Goal: Use online tool/utility: Use online tool/utility

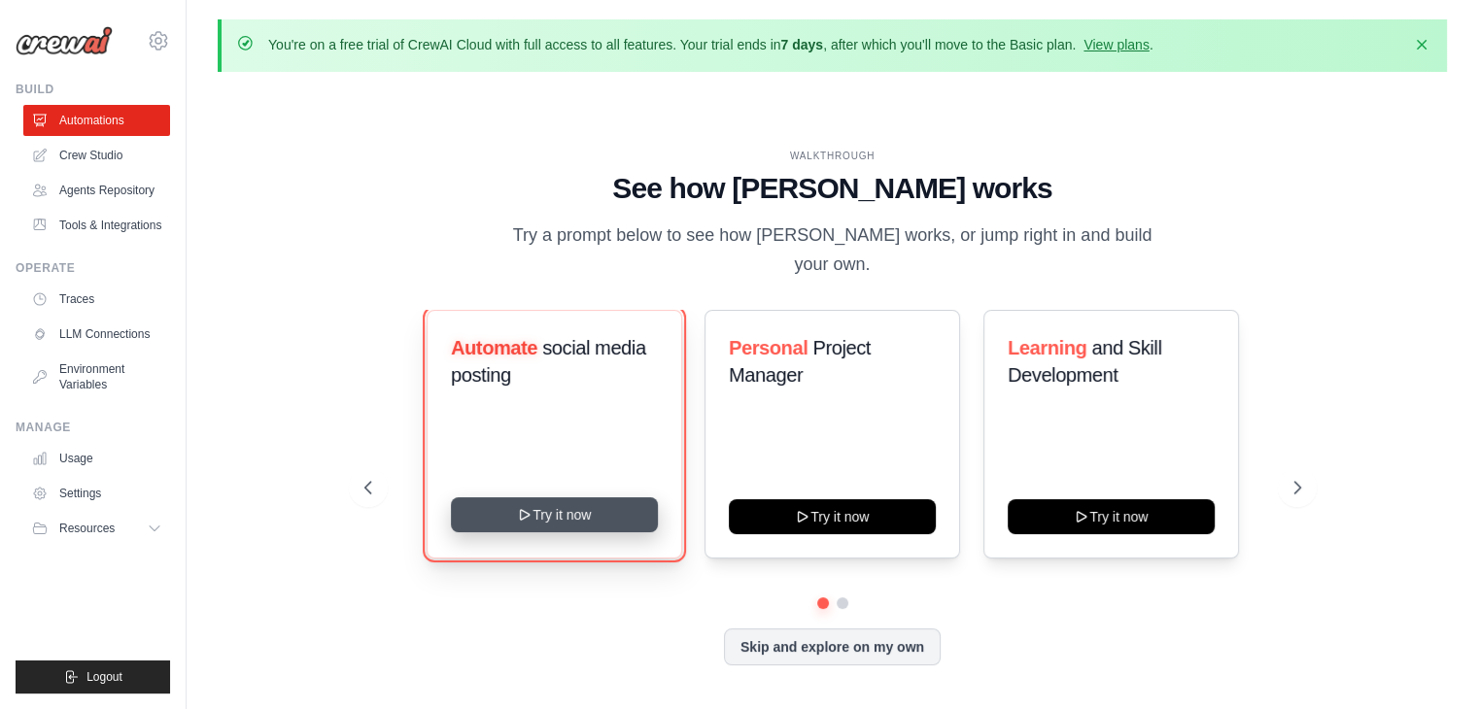
click at [583, 498] on button "Try it now" at bounding box center [554, 514] width 207 height 35
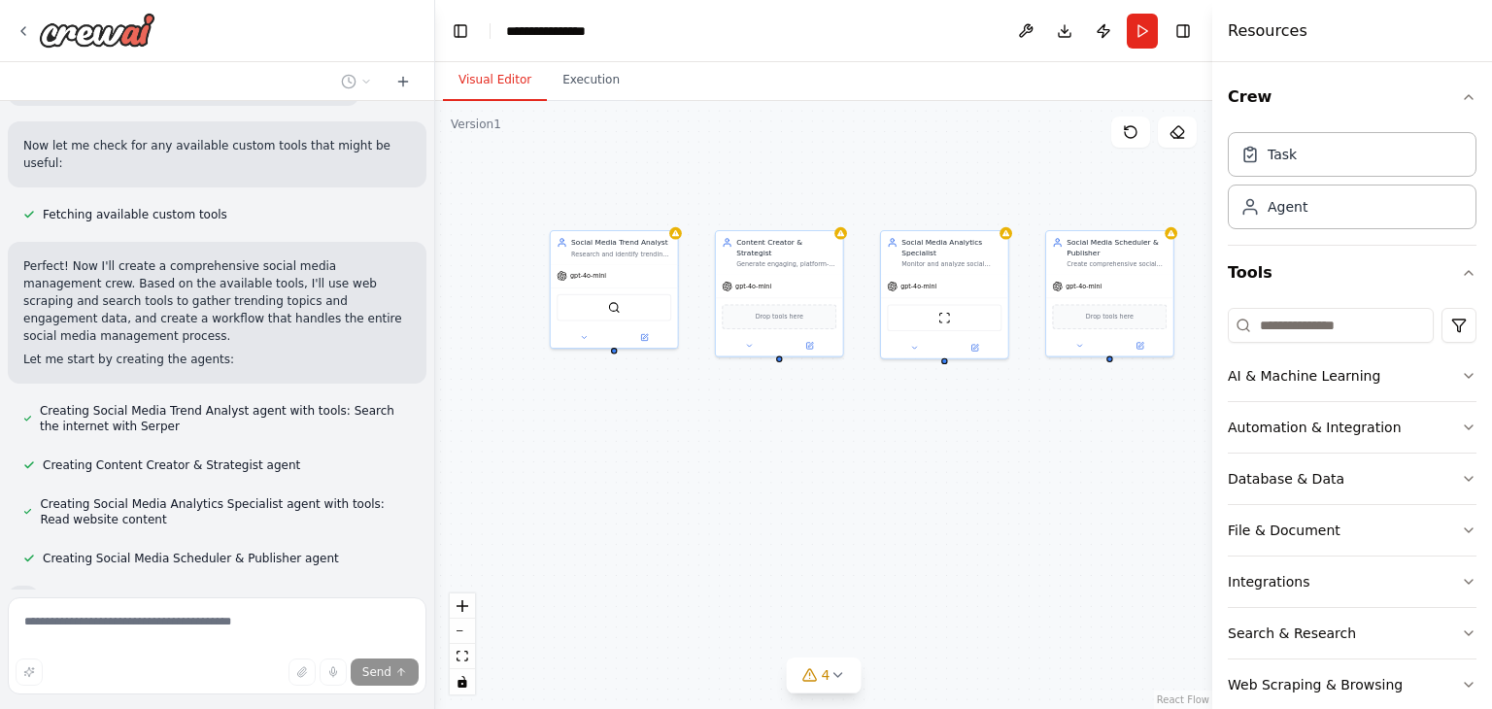
scroll to position [809, 0]
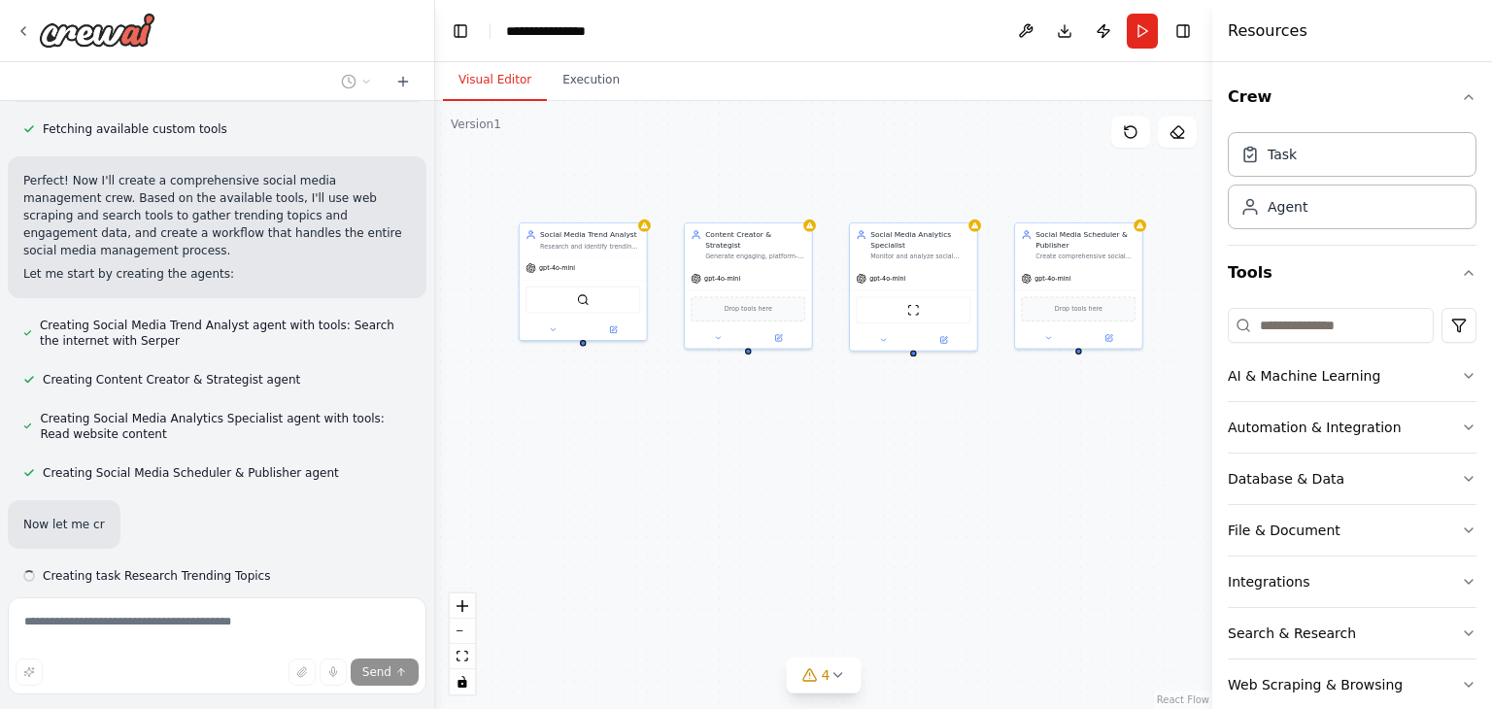
drag, startPoint x: 909, startPoint y: 565, endPoint x: 689, endPoint y: 537, distance: 222.2
click at [689, 537] on div "Social Media Trend Analyst Research and identify trending topics, hashtags, and…" at bounding box center [823, 405] width 777 height 608
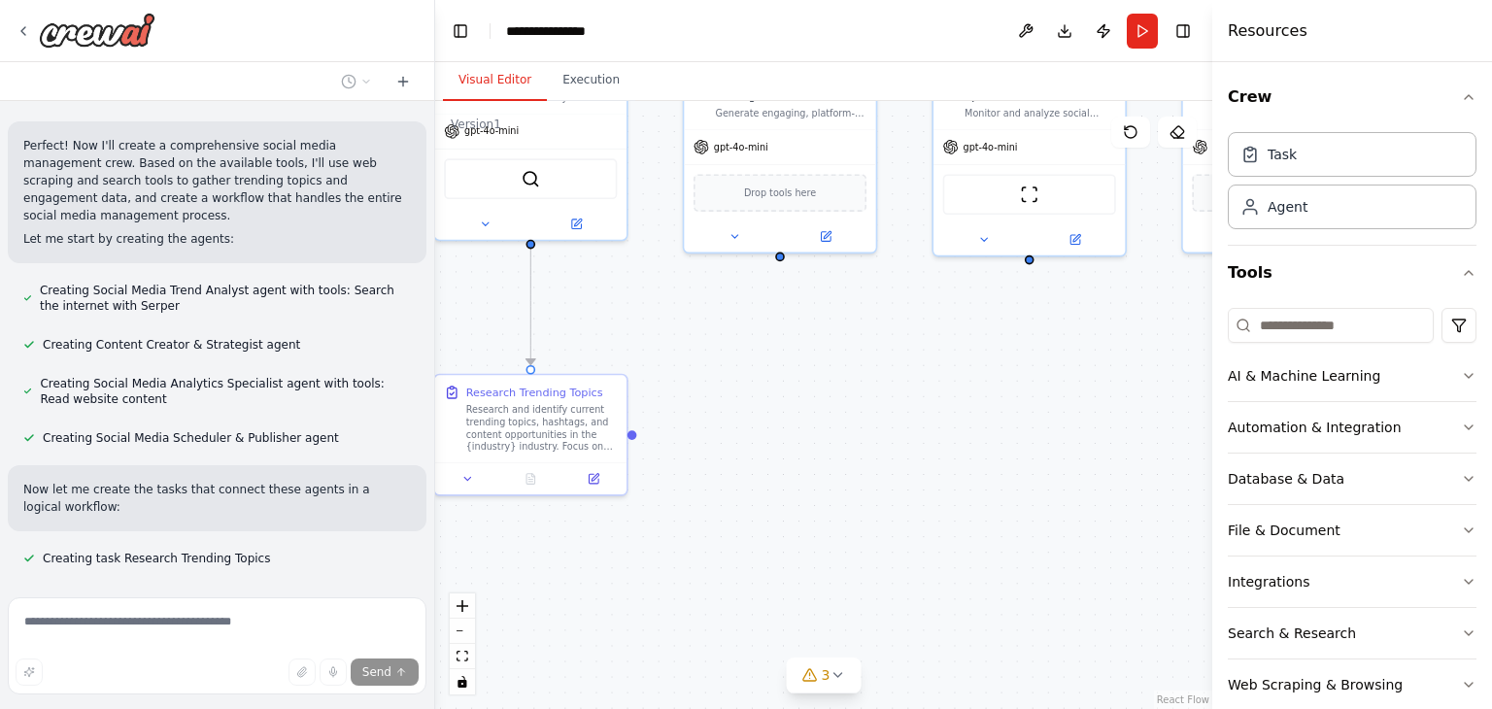
scroll to position [883, 0]
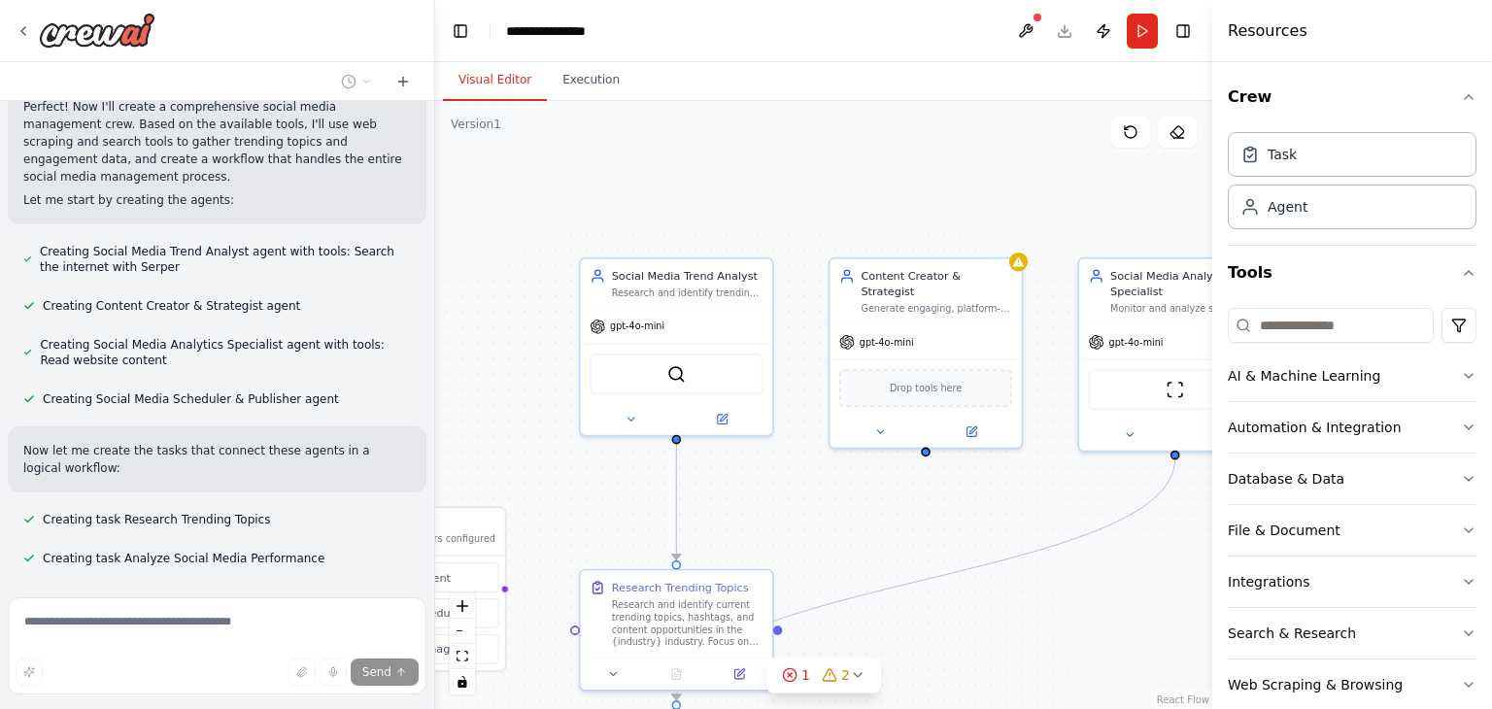
drag, startPoint x: 773, startPoint y: 426, endPoint x: 919, endPoint y: 621, distance: 243.7
click at [919, 621] on div ".deletable-edge-delete-btn { width: 20px; height: 20px; border: 0px solid #ffff…" at bounding box center [823, 405] width 777 height 608
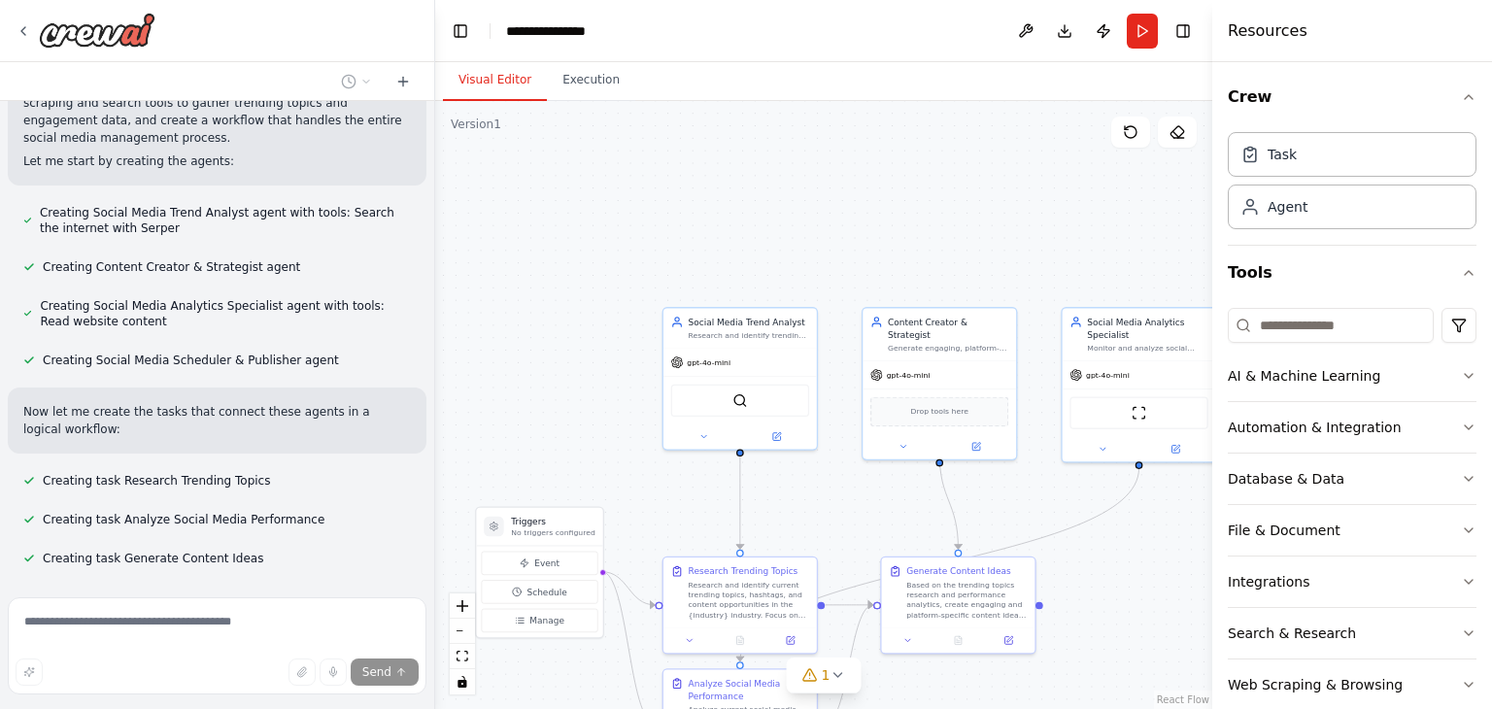
scroll to position [961, 0]
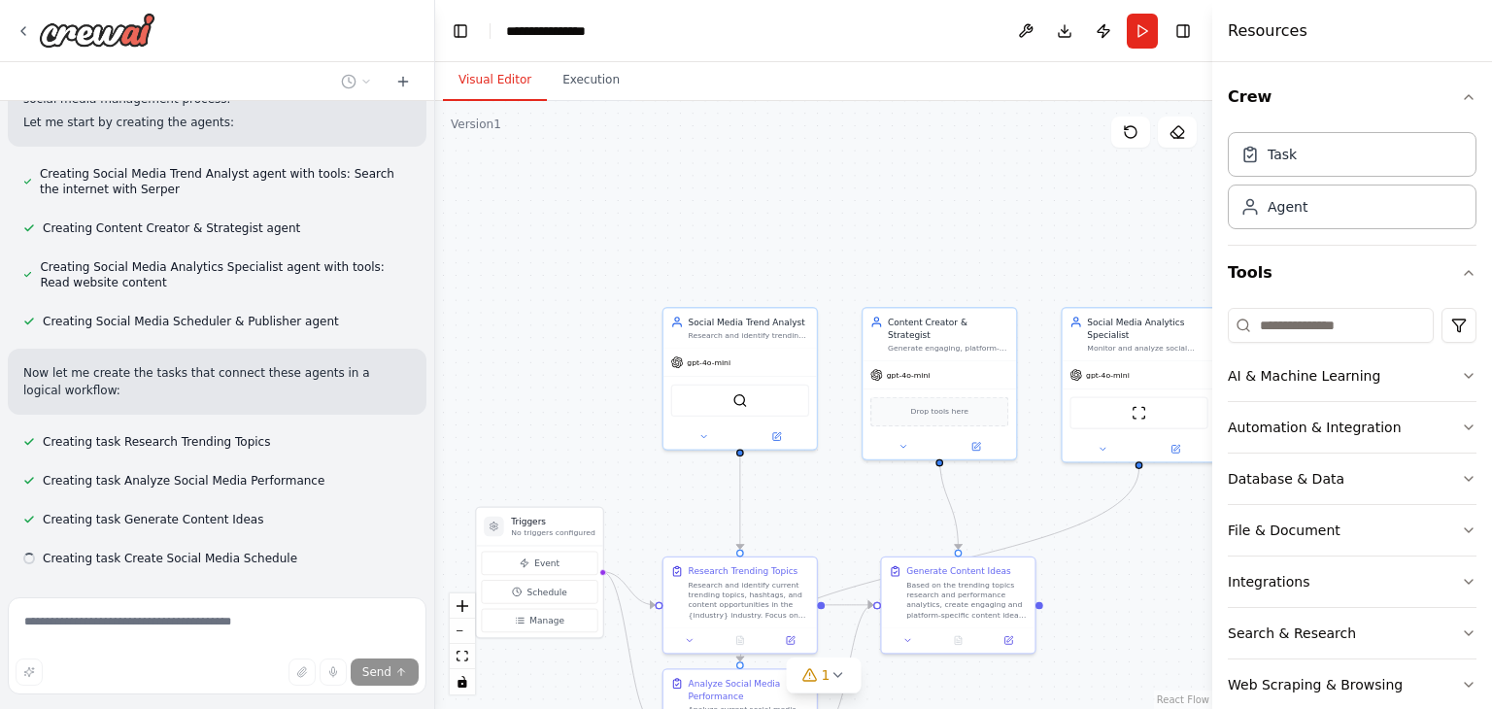
drag, startPoint x: 738, startPoint y: 215, endPoint x: 709, endPoint y: 125, distance: 94.0
click at [709, 125] on div ".deletable-edge-delete-btn { width: 20px; height: 20px; border: 0px solid #ffff…" at bounding box center [823, 405] width 777 height 608
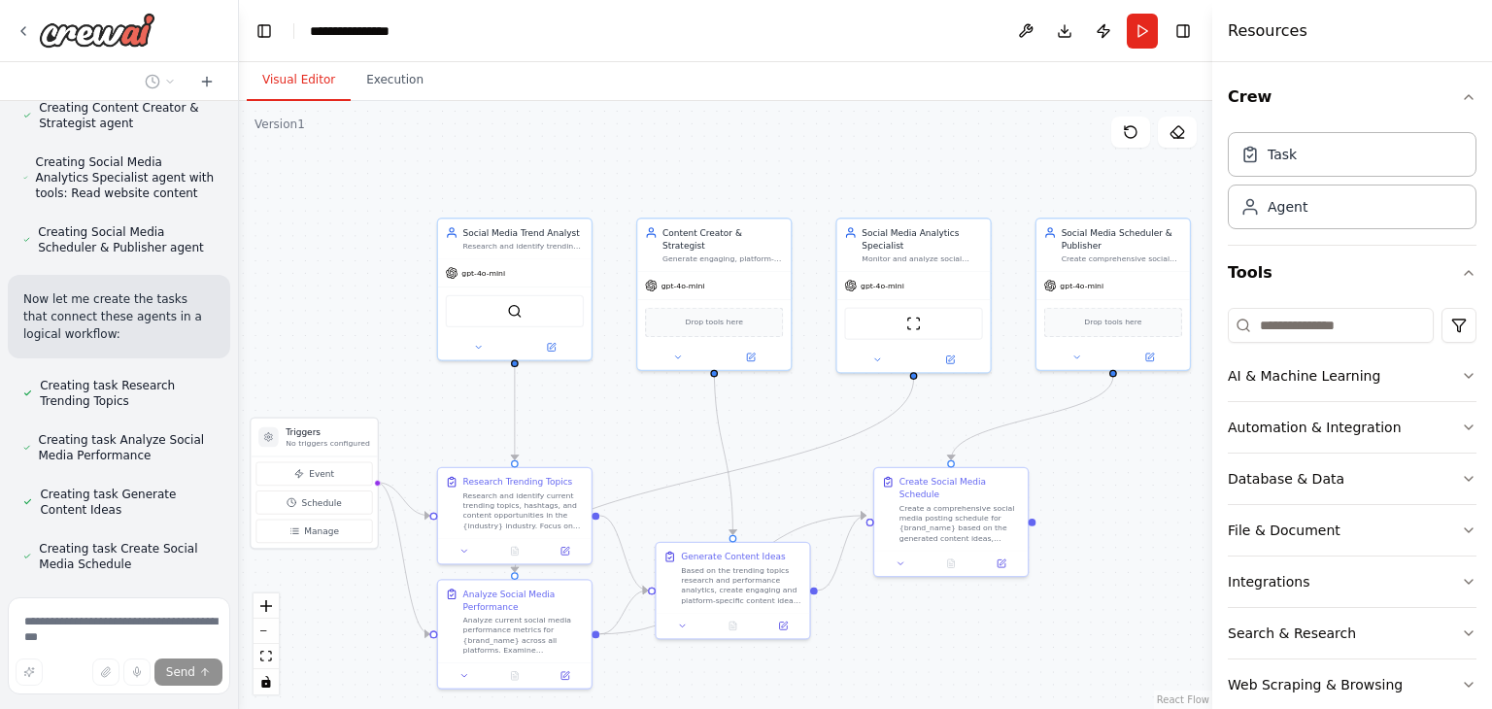
drag, startPoint x: 431, startPoint y: 286, endPoint x: 214, endPoint y: 276, distance: 217.9
click at [231, 276] on div at bounding box center [235, 354] width 8 height 709
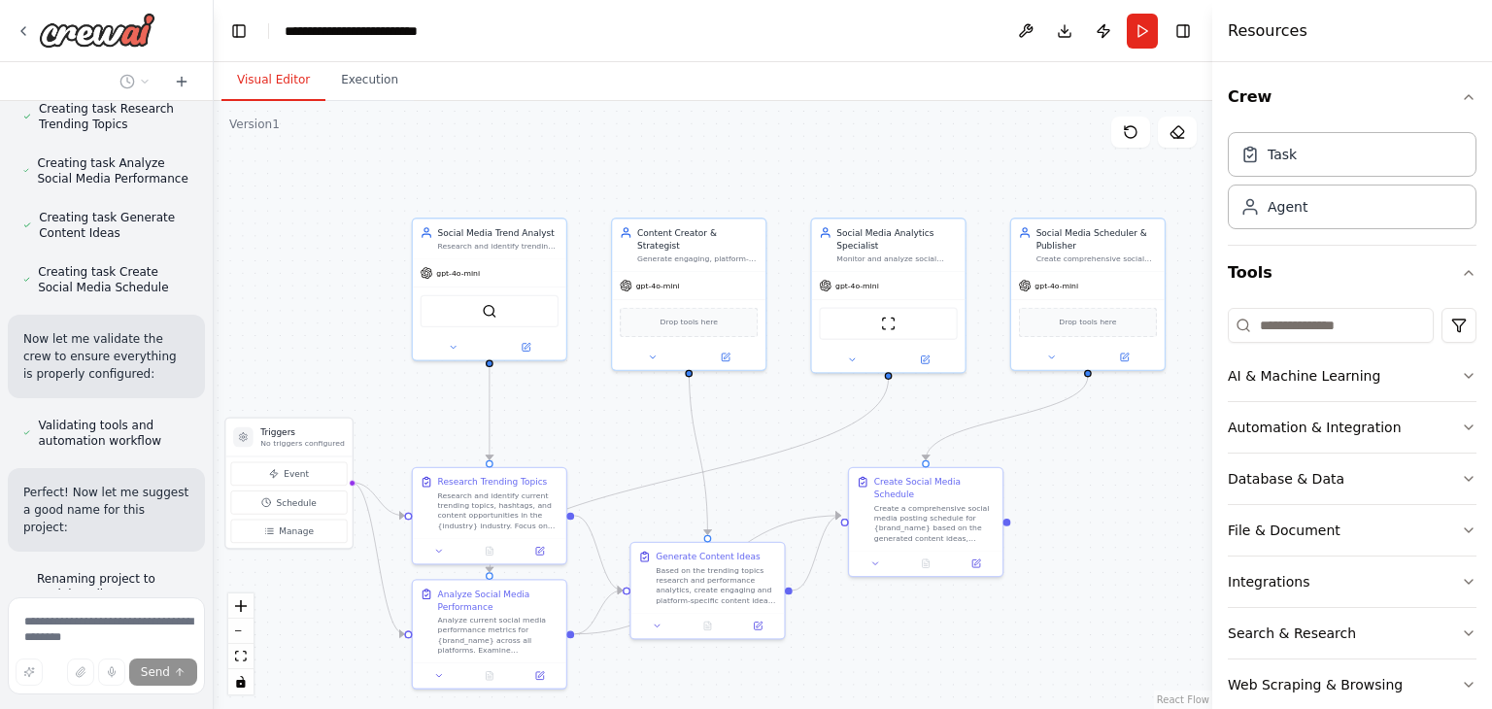
scroll to position [1956, 0]
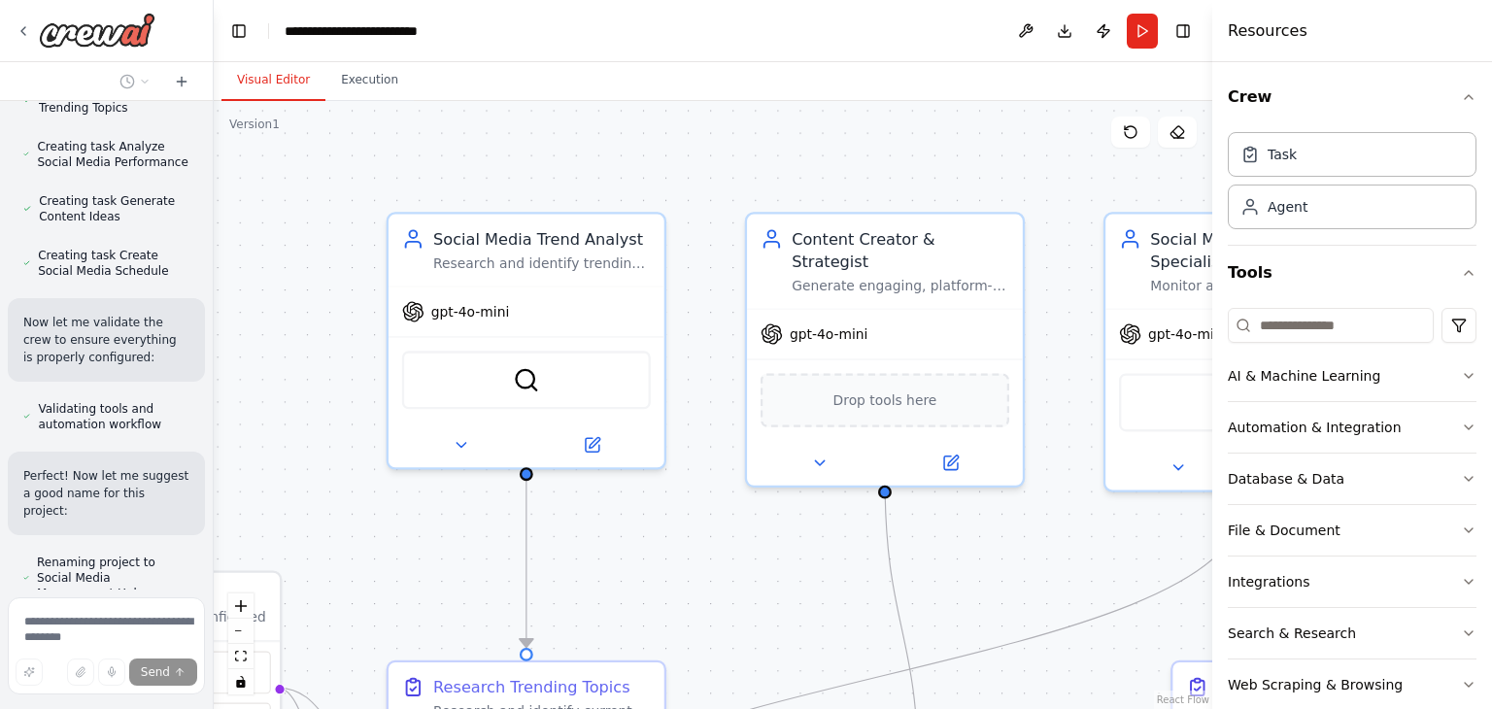
drag, startPoint x: 583, startPoint y: 366, endPoint x: 705, endPoint y: 502, distance: 183.0
click at [705, 502] on div ".deletable-edge-delete-btn { width: 20px; height: 20px; border: 0px solid #ffff…" at bounding box center [713, 405] width 999 height 608
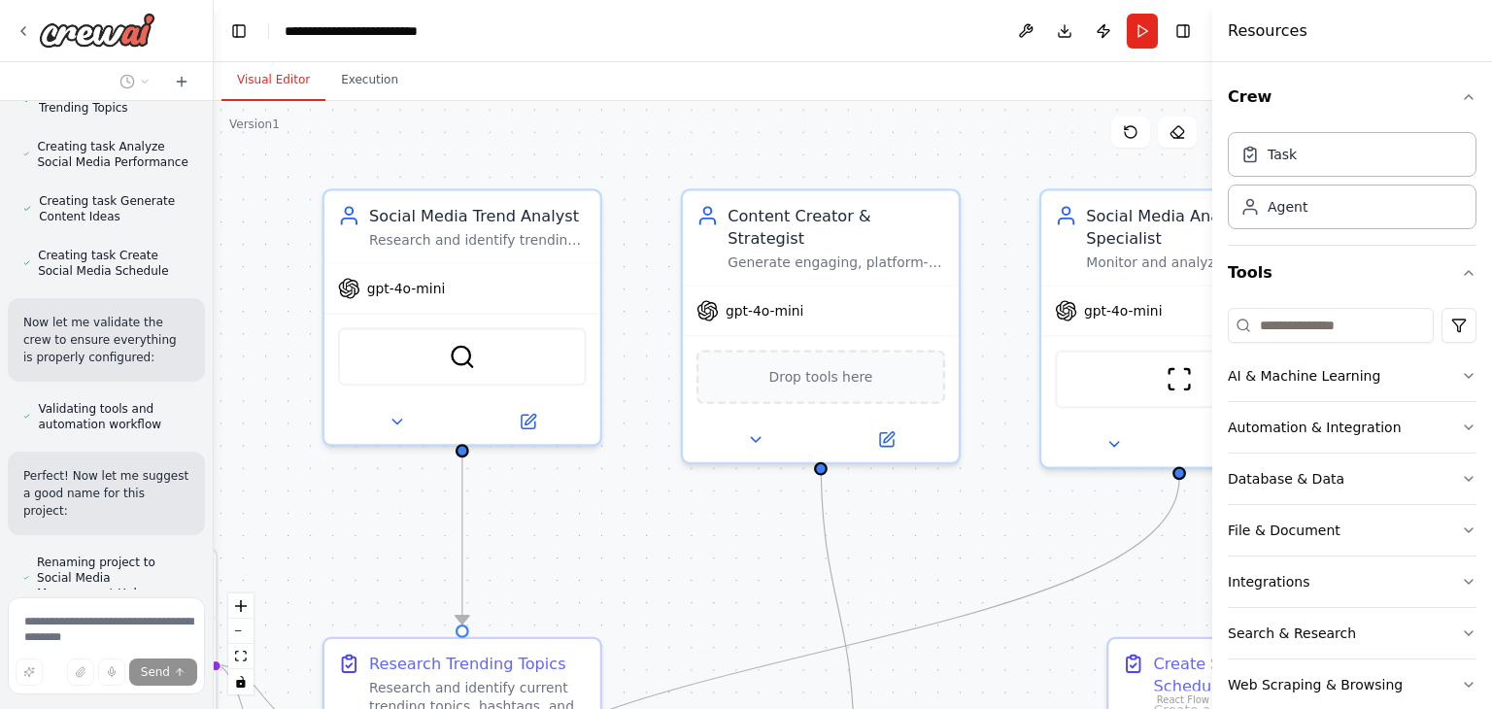
scroll to position [2003, 0]
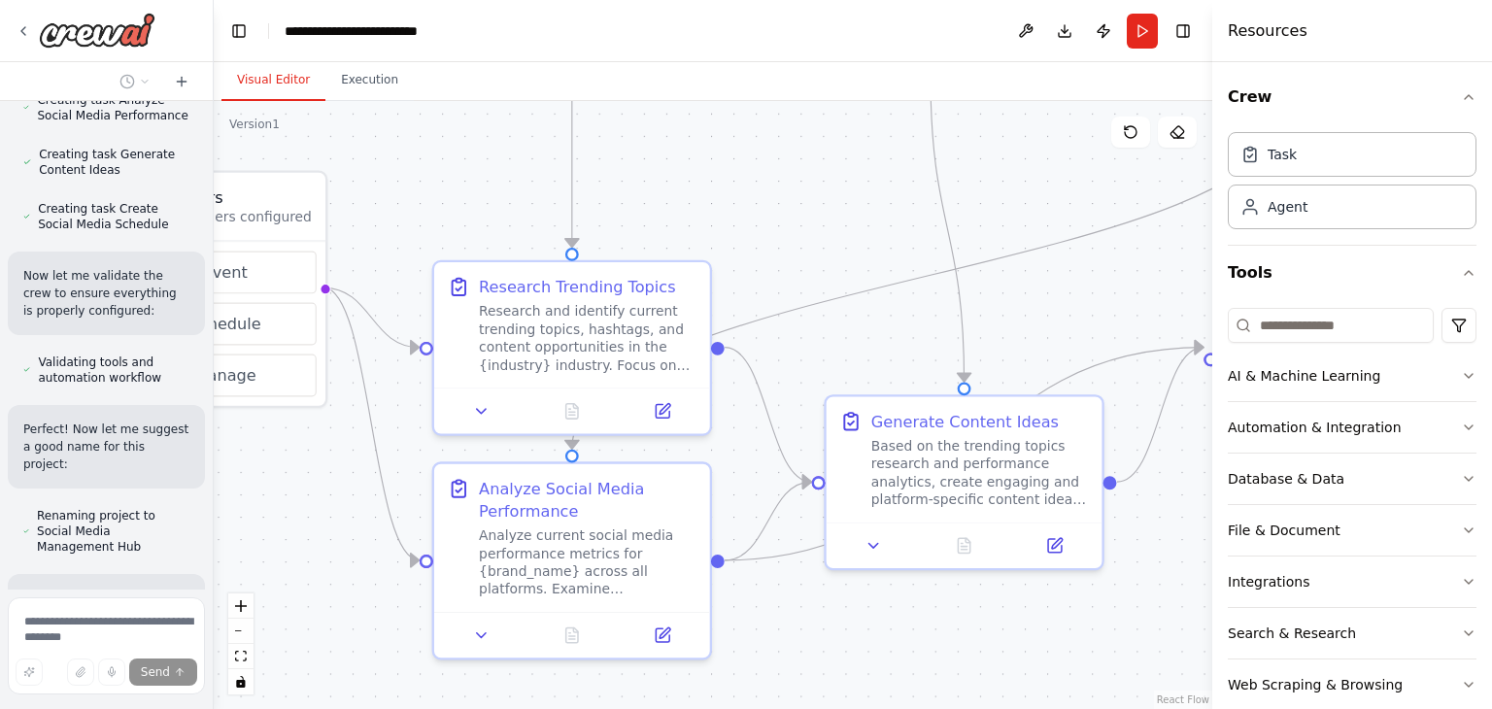
drag, startPoint x: 709, startPoint y: 482, endPoint x: 819, endPoint y: 105, distance: 392.7
click at [819, 105] on div ".deletable-edge-delete-btn { width: 20px; height: 20px; border: 0px solid #ffff…" at bounding box center [713, 405] width 999 height 608
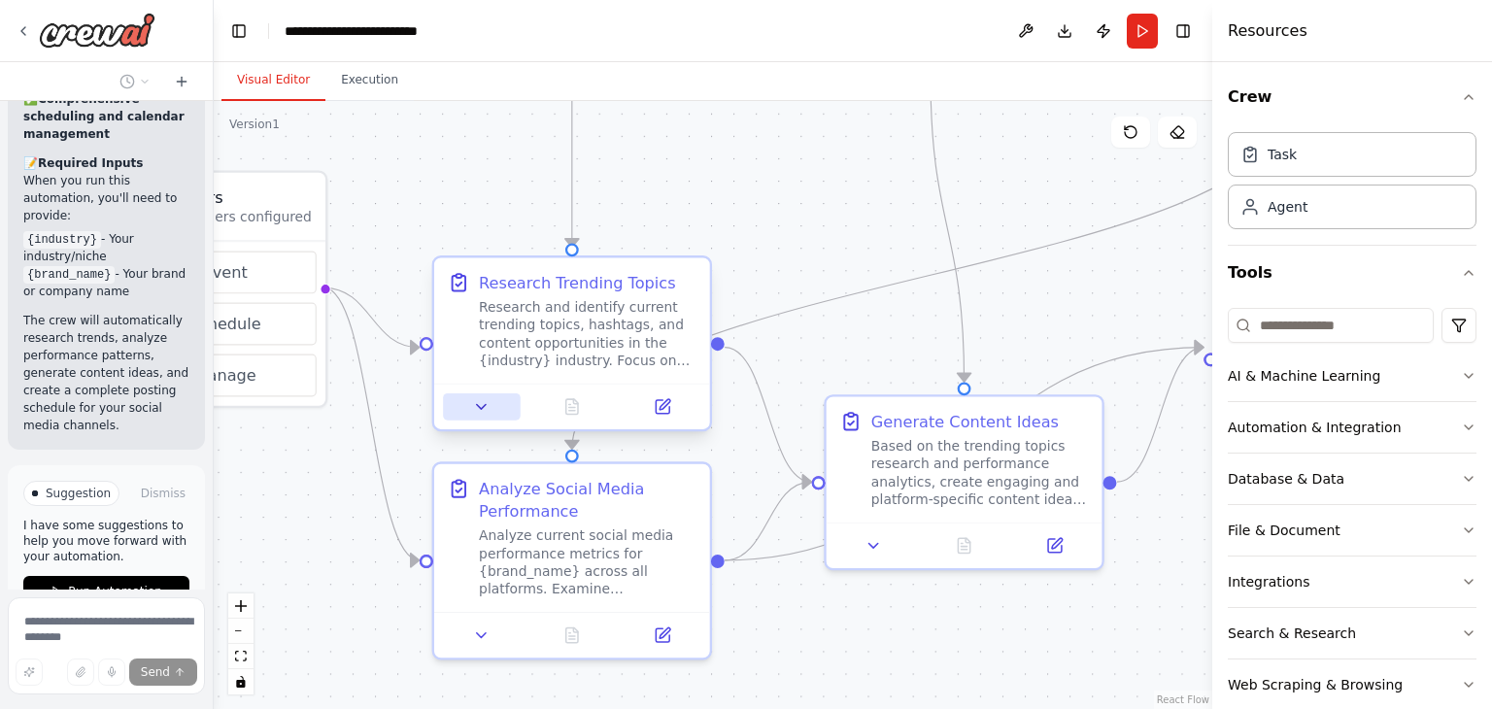
click at [483, 408] on icon at bounding box center [481, 406] width 17 height 17
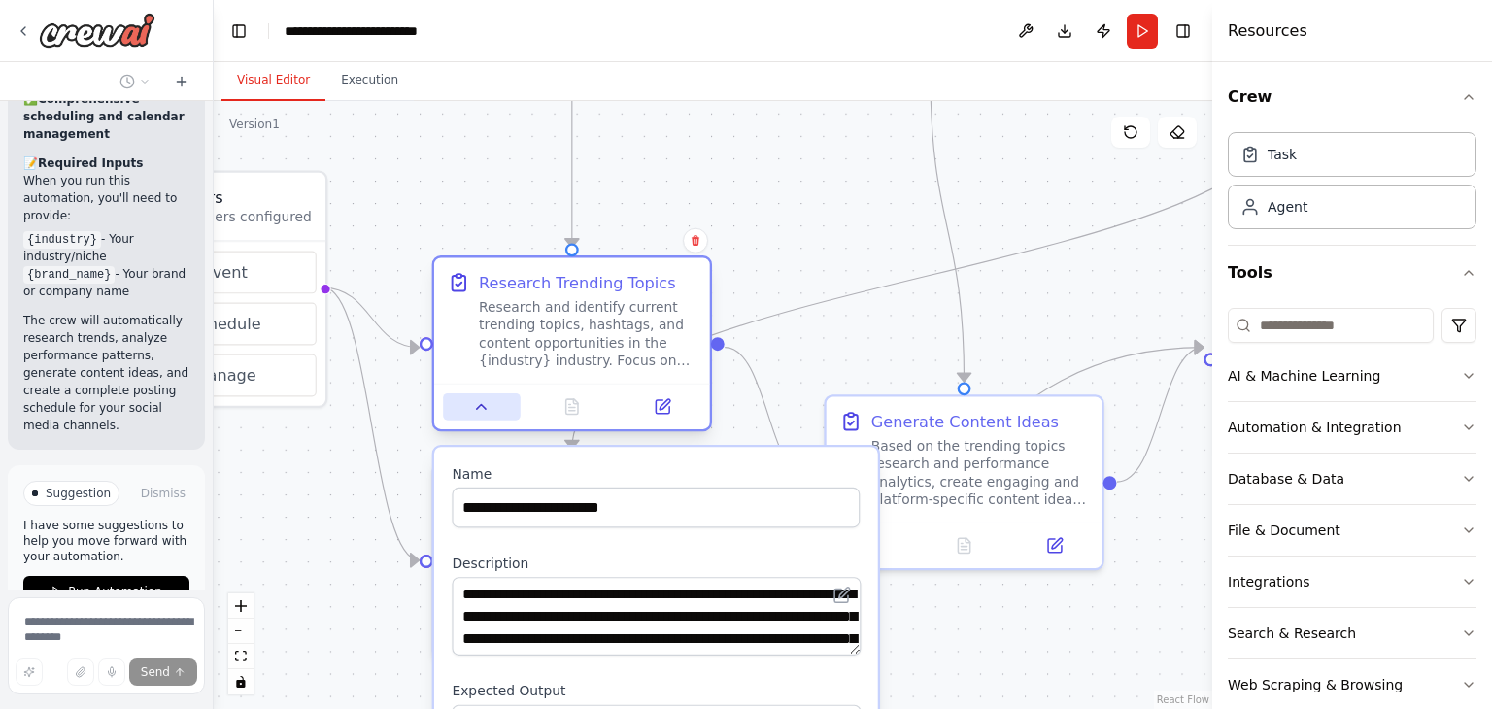
click at [483, 408] on icon at bounding box center [481, 407] width 9 height 5
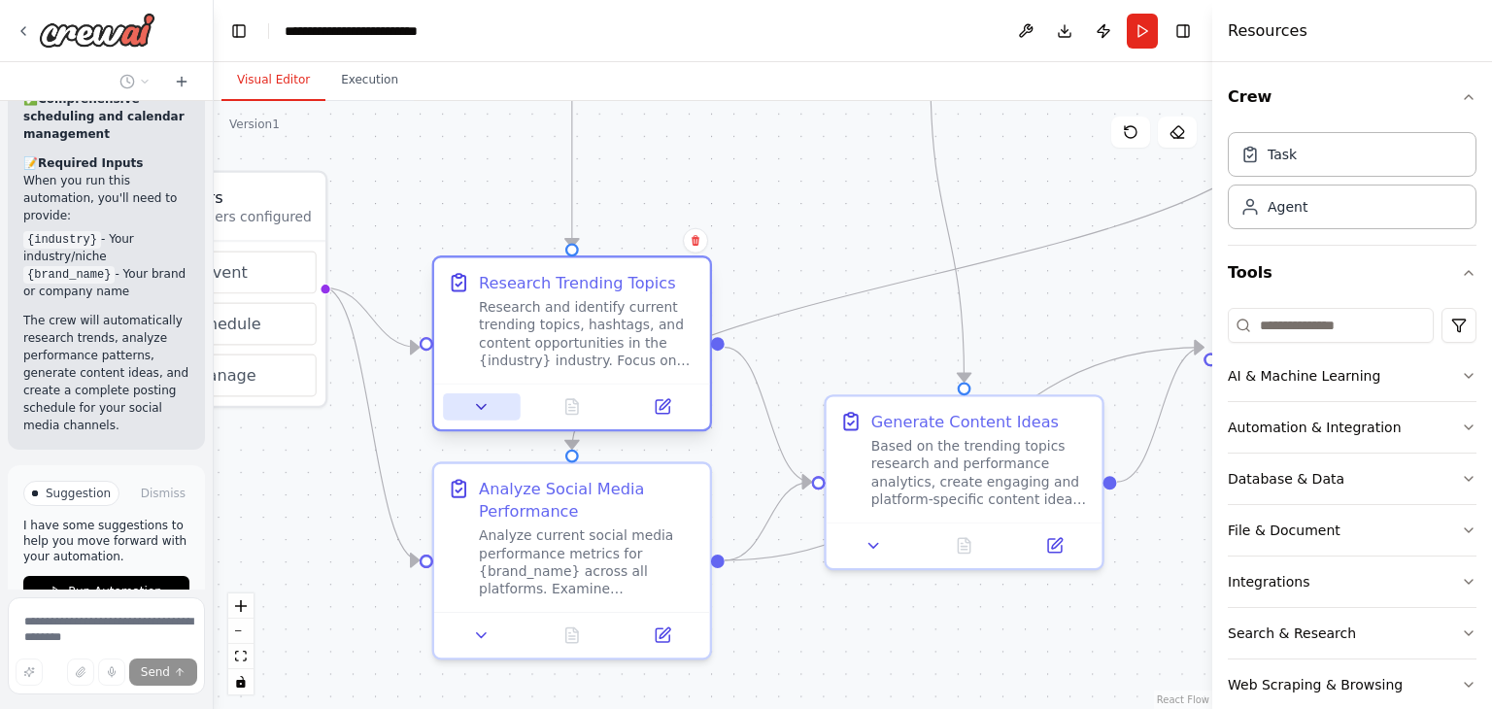
click at [483, 408] on icon at bounding box center [481, 406] width 17 height 17
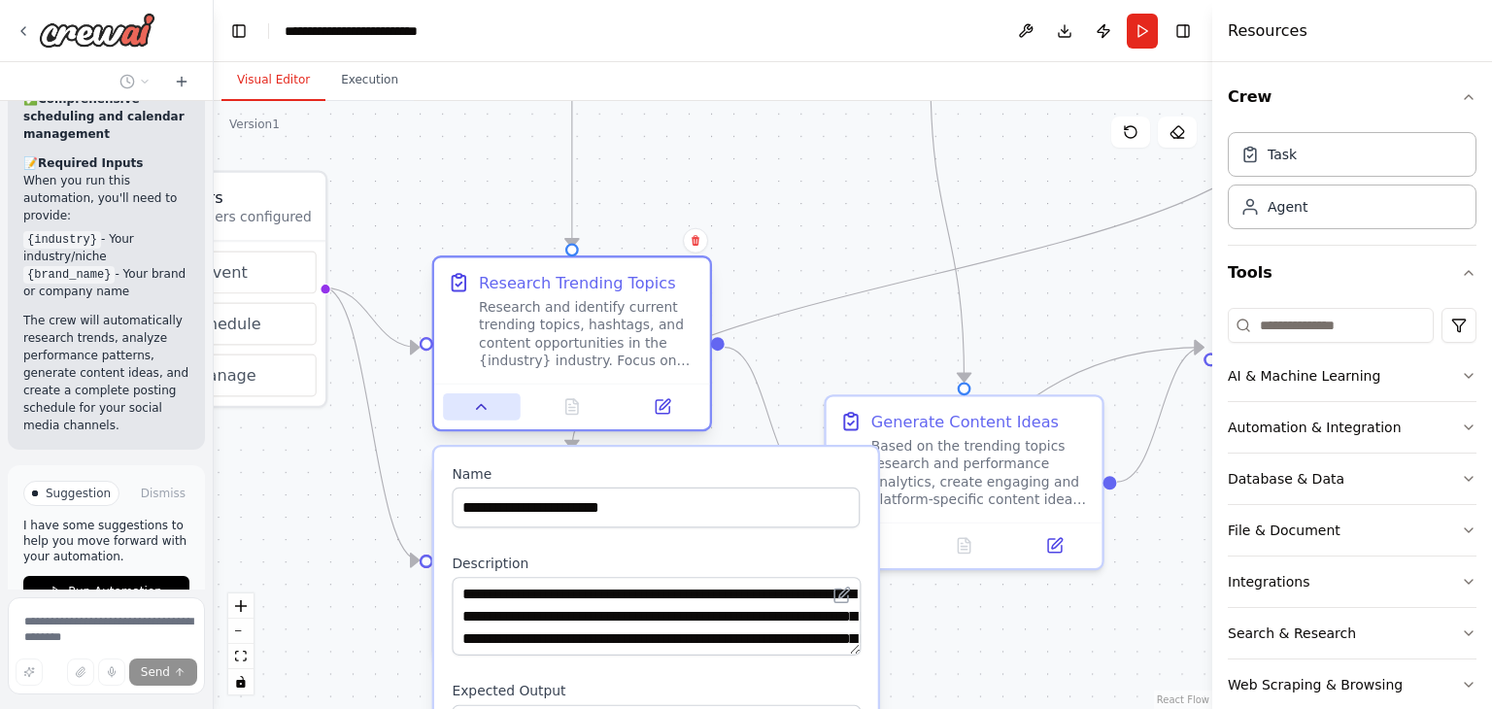
click at [483, 408] on icon at bounding box center [481, 407] width 9 height 5
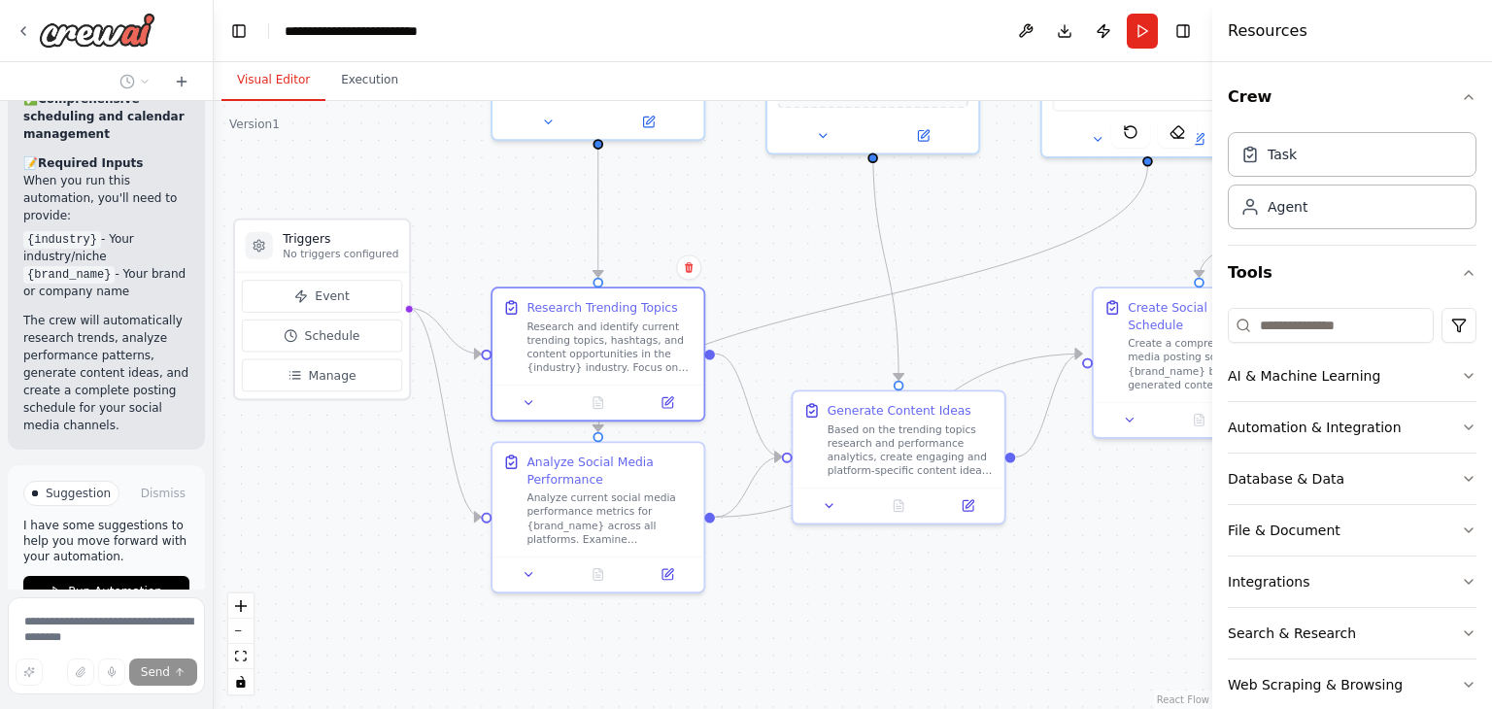
click at [394, 514] on div ".deletable-edge-delete-btn { width: 20px; height: 20px; border: 0px solid #ffff…" at bounding box center [713, 405] width 999 height 608
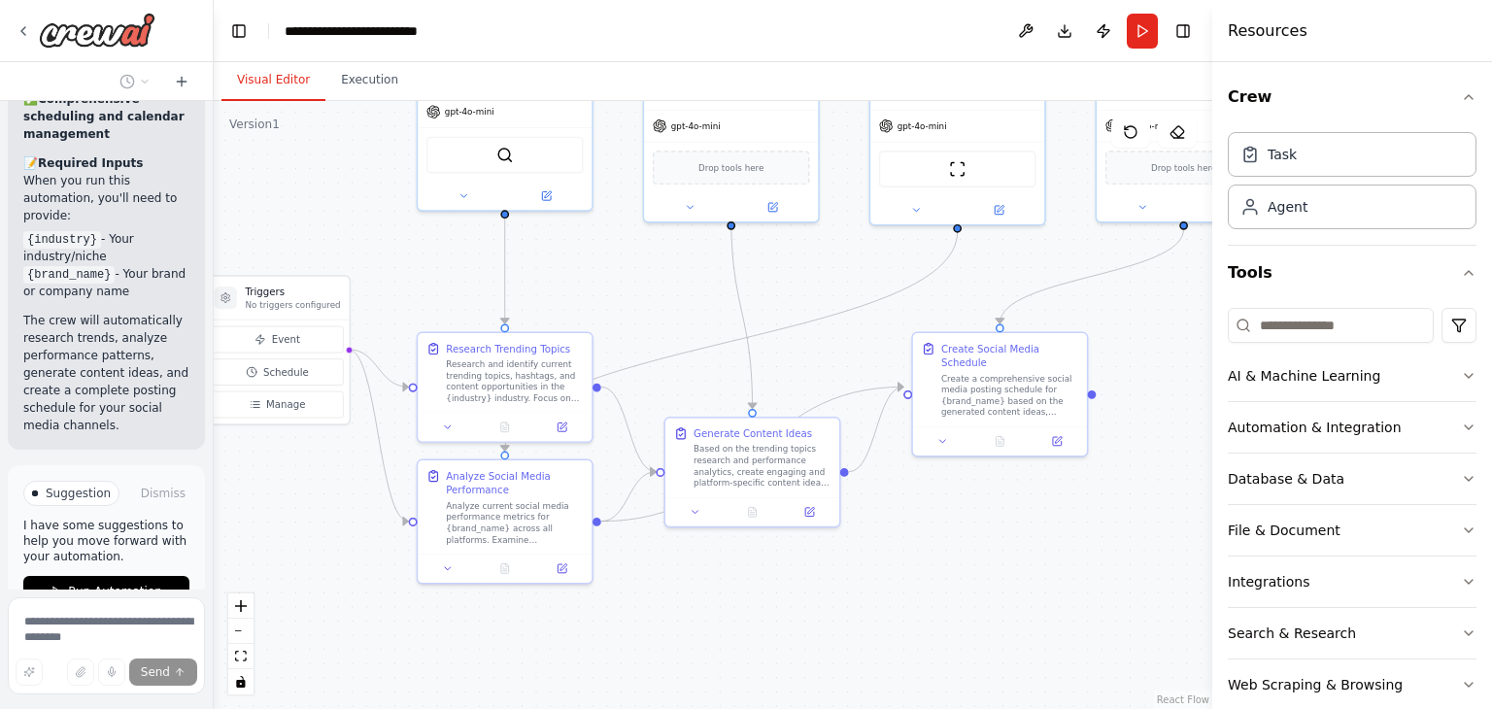
drag, startPoint x: 933, startPoint y: 579, endPoint x: 875, endPoint y: 584, distance: 57.5
click at [875, 584] on div ".deletable-edge-delete-btn { width: 20px; height: 20px; border: 0px solid #ffff…" at bounding box center [713, 405] width 999 height 608
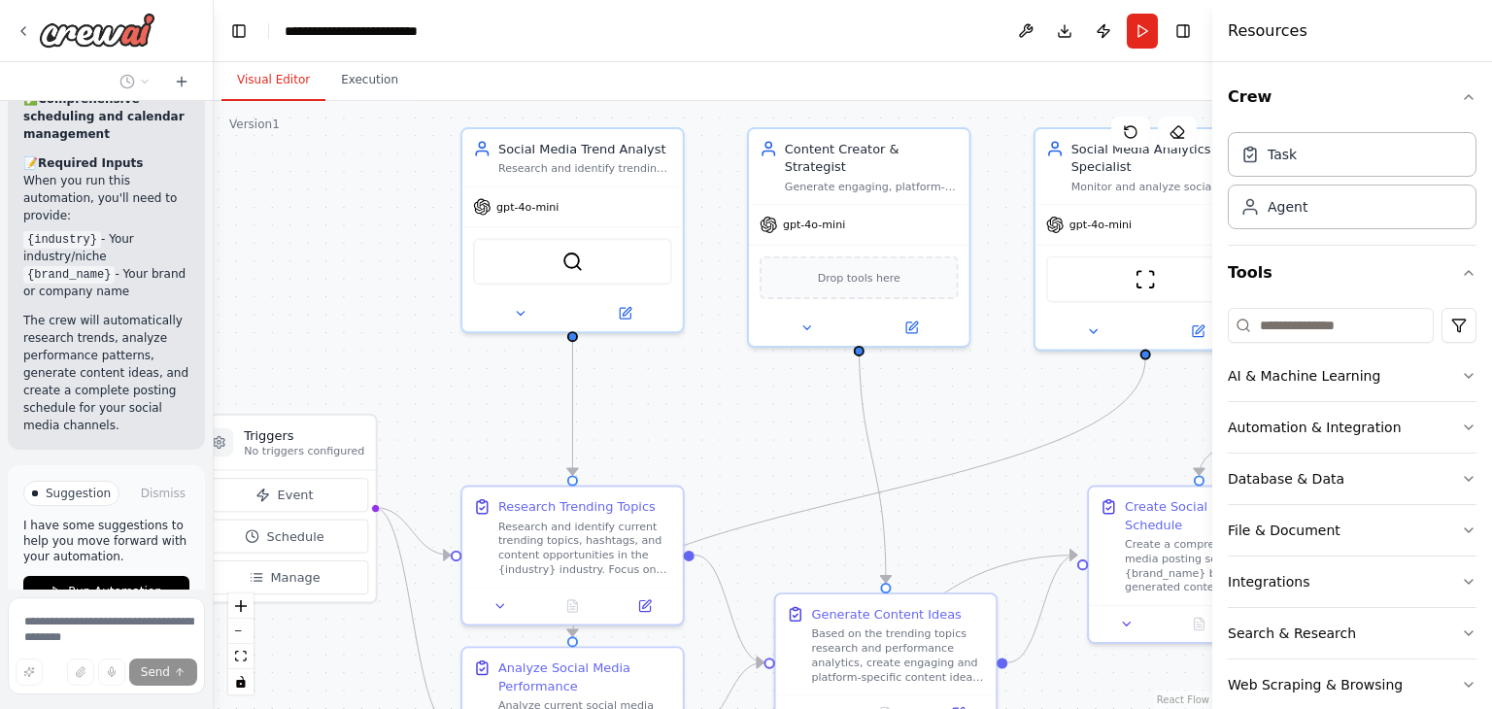
drag, startPoint x: 997, startPoint y: 533, endPoint x: 1163, endPoint y: 754, distance: 276.1
click at [1163, 708] on html "Create a crew that schedules and publishes social media content across multiple…" at bounding box center [746, 354] width 1492 height 709
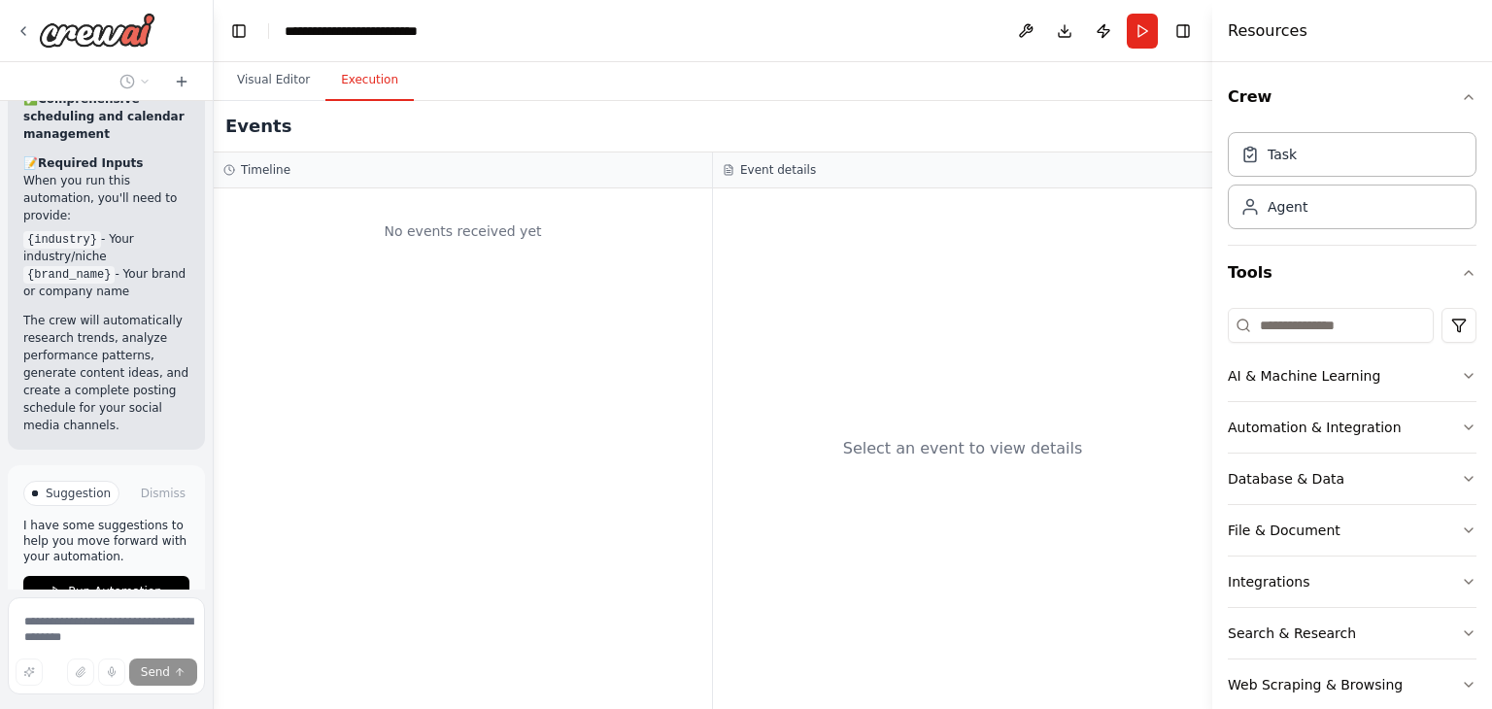
click at [364, 81] on button "Execution" at bounding box center [370, 80] width 88 height 41
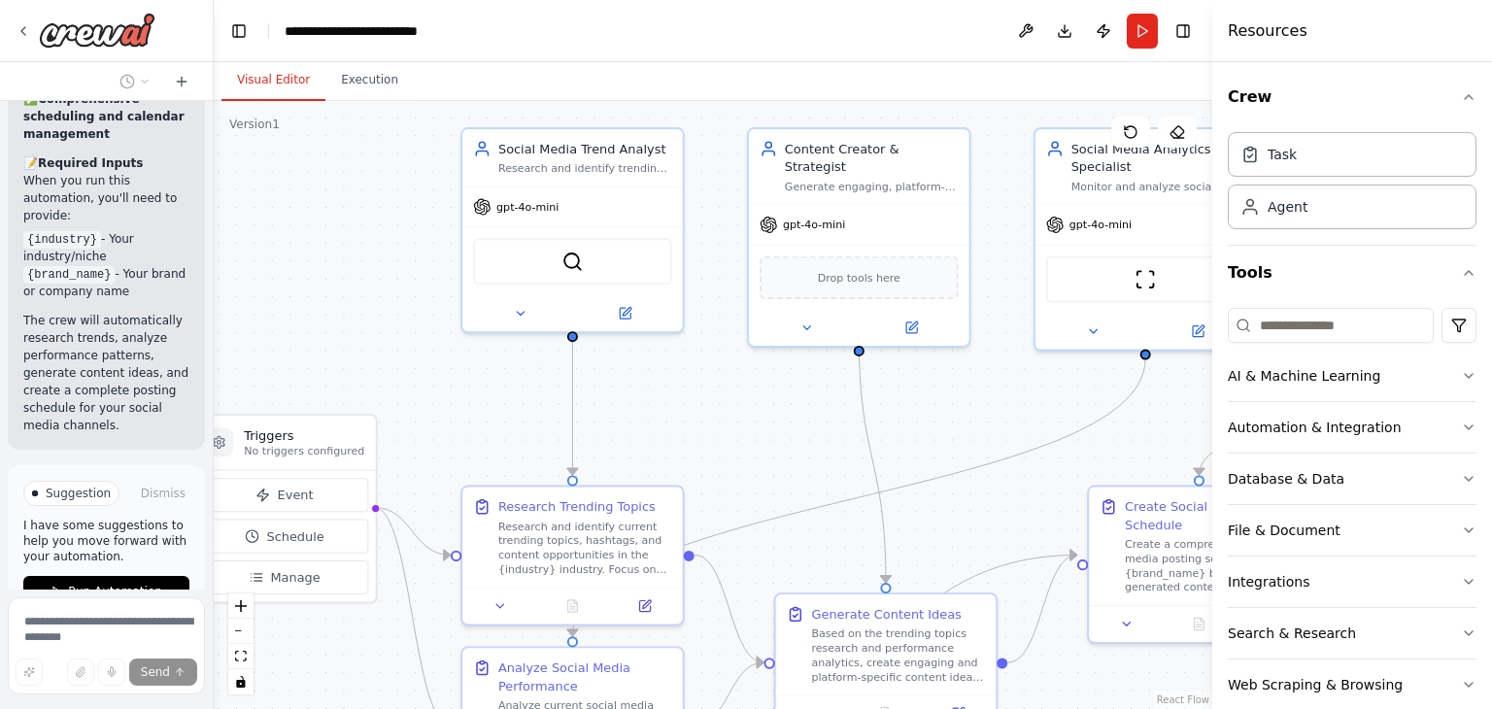
click at [261, 82] on button "Visual Editor" at bounding box center [274, 80] width 104 height 41
